Goal: Task Accomplishment & Management: Use online tool/utility

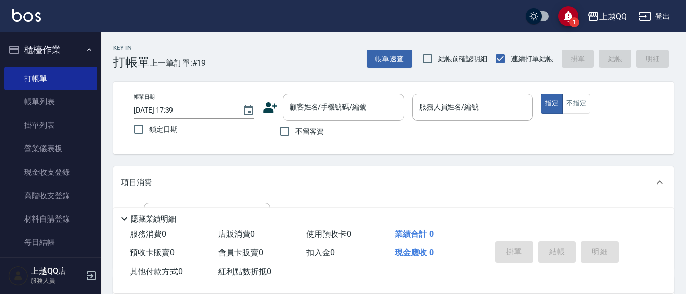
scroll to position [63, 0]
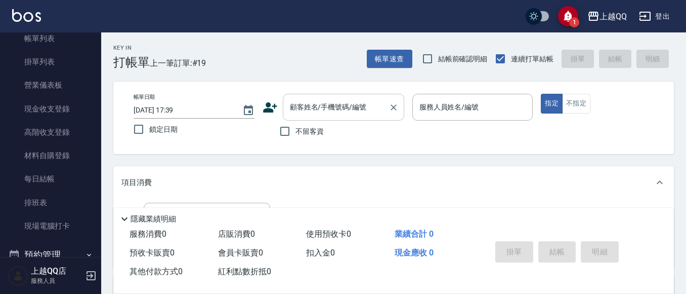
click at [352, 111] on div "顧客姓名/手機號碼/編號 顧客姓名/手機號碼/編號" at bounding box center [343, 107] width 121 height 27
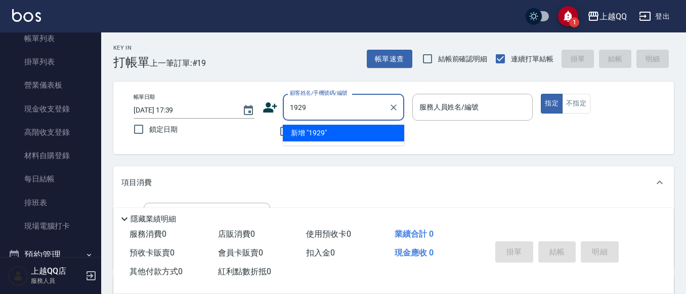
type input "1929"
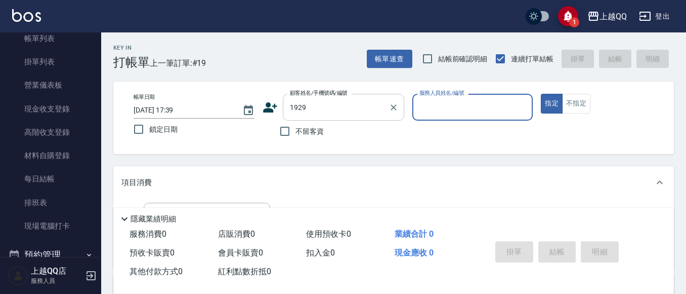
click at [541, 94] on button "指定" at bounding box center [552, 104] width 22 height 20
type button "true"
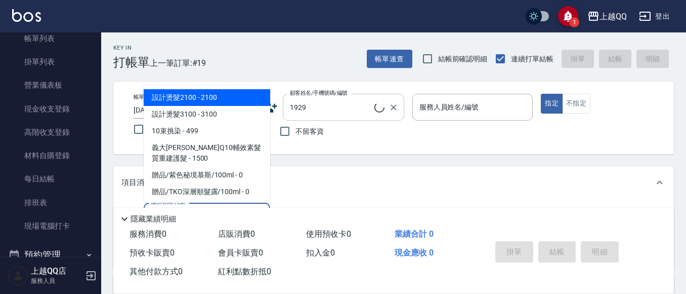
type input "101"
type input "[PERSON_NAME]/1929_歐雅惠/1929"
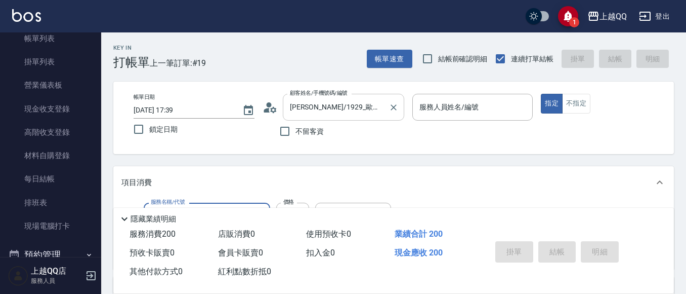
type input "101"
type input "佩怡-3"
type input "洗髮(101)"
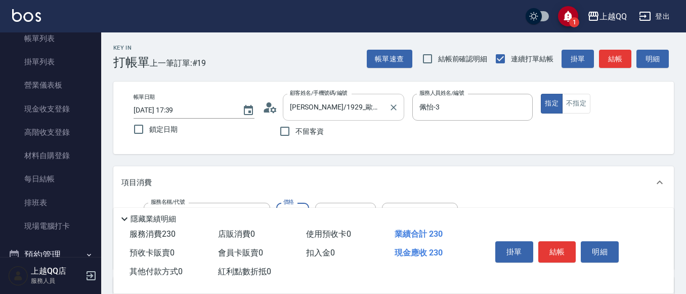
type input "230"
type input "[PERSON_NAME]-16"
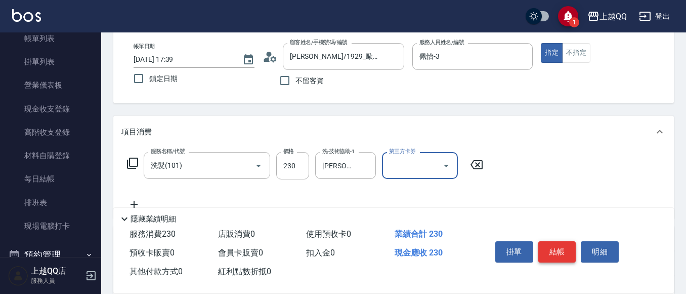
click at [566, 246] on button "結帳" at bounding box center [558, 251] width 38 height 21
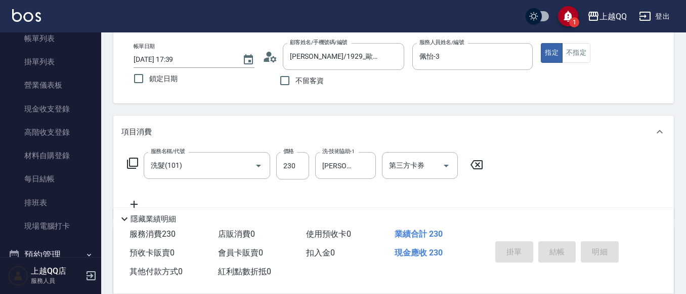
type input "[DATE] 18:15"
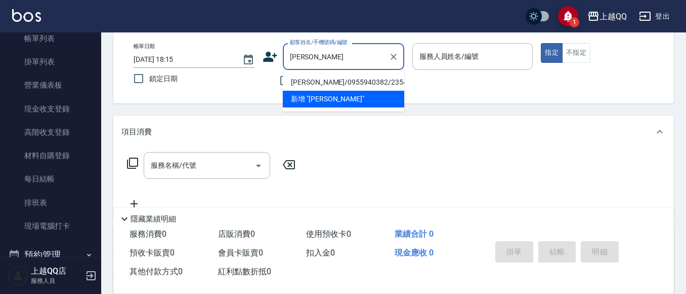
click at [368, 79] on li "[PERSON_NAME]/0955940382/2354" at bounding box center [343, 82] width 121 height 17
type input "[PERSON_NAME]/0955940382/2354"
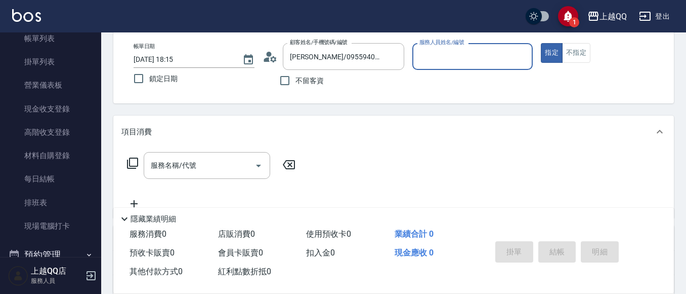
type input "佩怡-3"
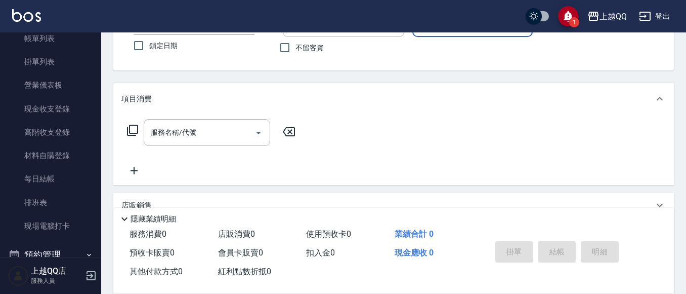
scroll to position [101, 0]
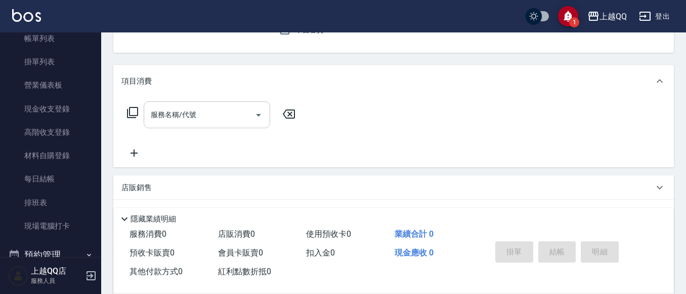
drag, startPoint x: 204, startPoint y: 110, endPoint x: 210, endPoint y: 111, distance: 5.2
click at [208, 113] on input "服務名稱/代號" at bounding box center [199, 115] width 102 height 18
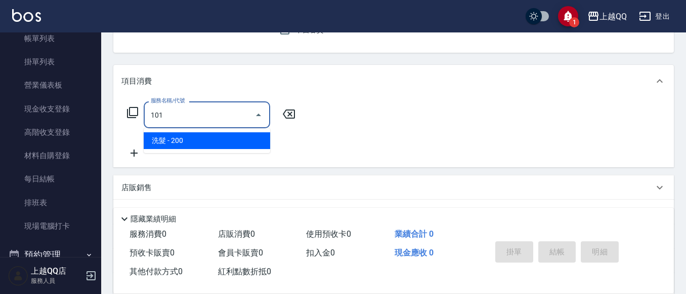
type input "洗髮(101)"
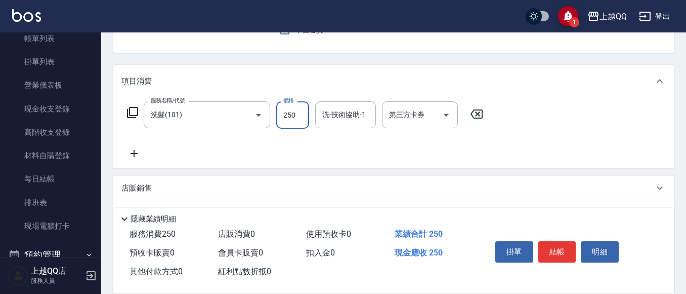
type input "250"
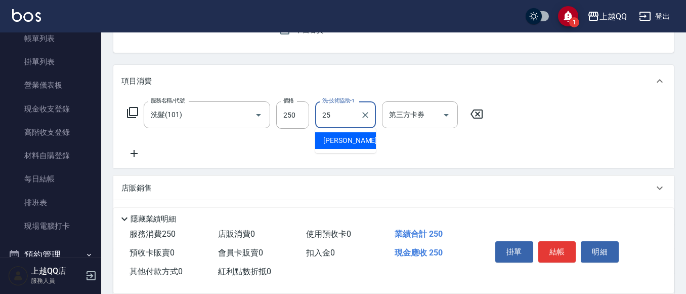
type input "[PERSON_NAME]-25"
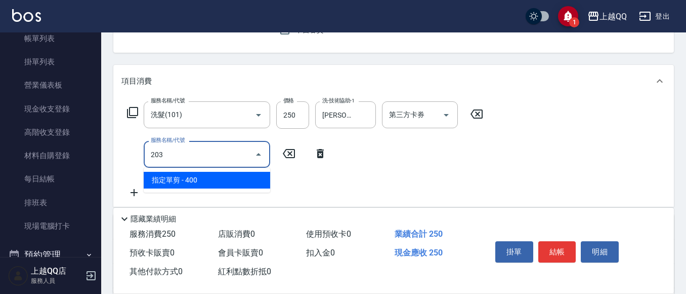
type input "指定單剪(203)"
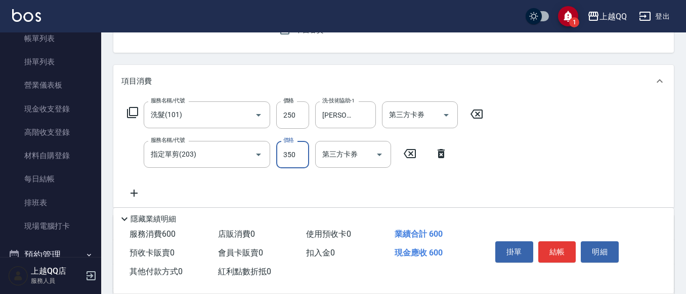
type input "350"
click at [558, 251] on button "結帳" at bounding box center [558, 251] width 38 height 21
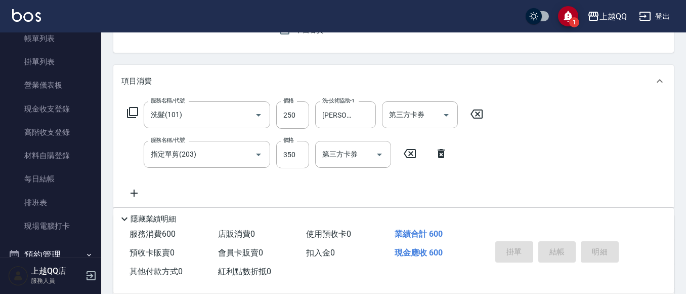
type input "[DATE] 18:16"
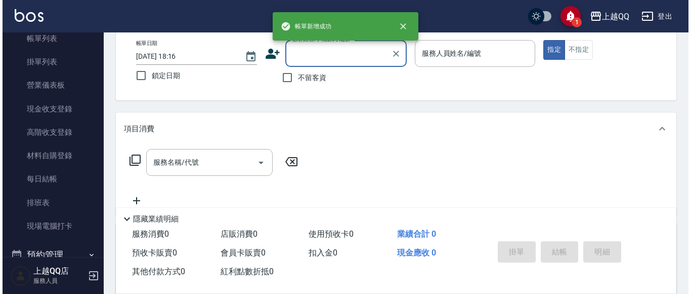
scroll to position [0, 0]
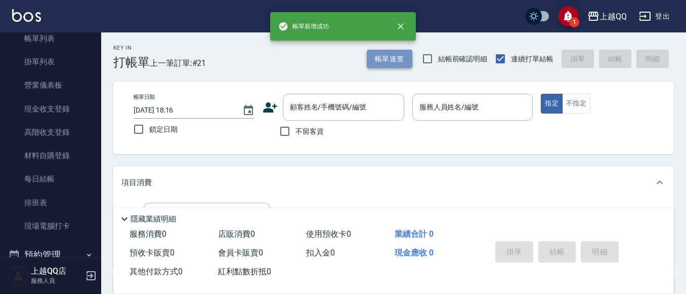
click at [396, 61] on button "帳單速查" at bounding box center [390, 59] width 46 height 19
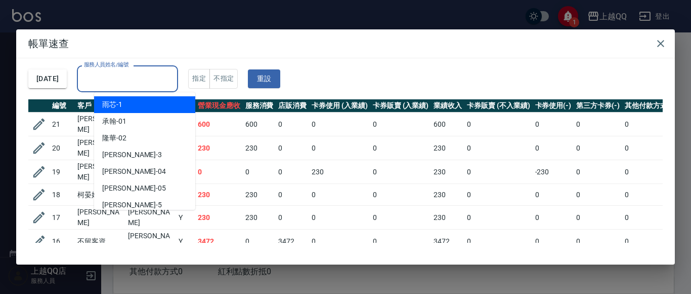
click at [102, 79] on input "服務人員姓名/編號" at bounding box center [127, 79] width 92 height 18
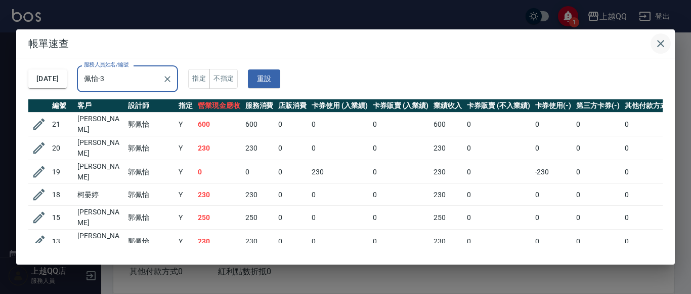
type input "佩怡-3"
click at [667, 47] on icon "button" at bounding box center [661, 43] width 12 height 12
